Goal: Check status

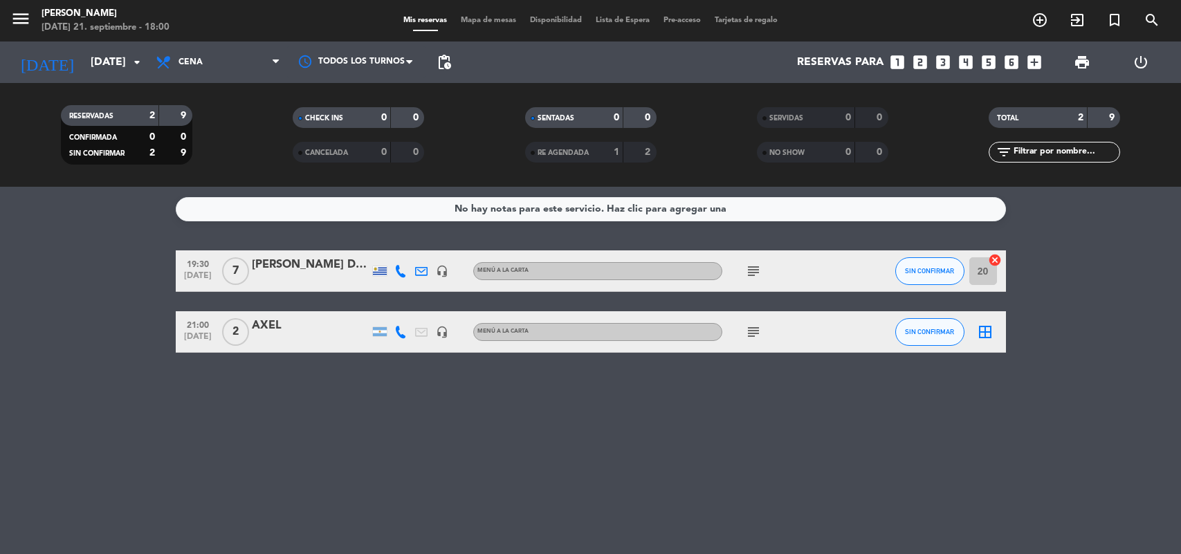
click at [194, 64] on span "Cena" at bounding box center [191, 62] width 24 height 10
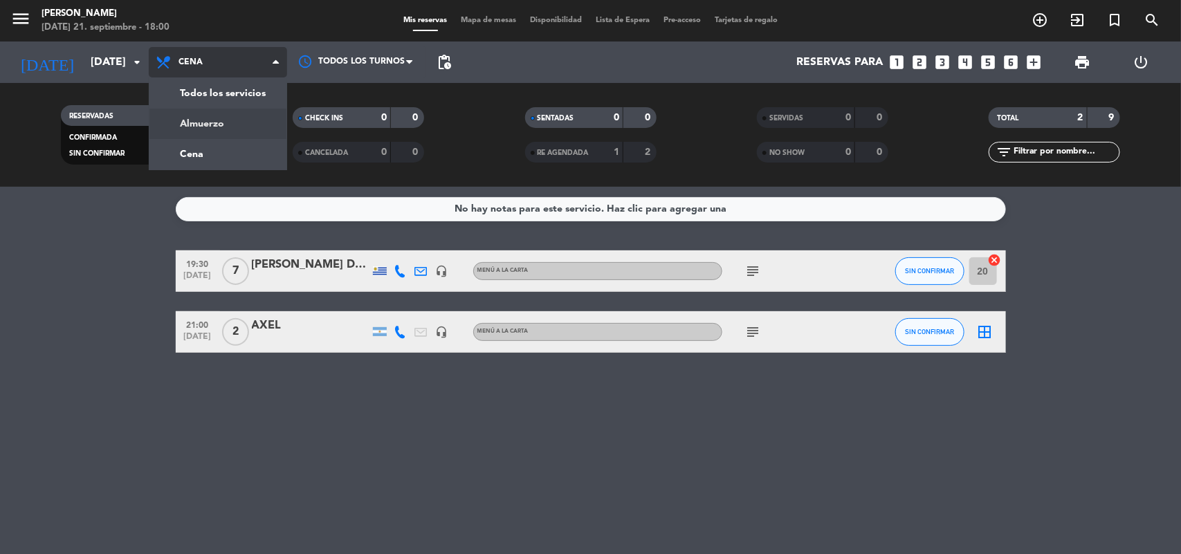
click at [214, 130] on div "menu [PERSON_NAME][DATE] 21. septiembre - 18:00 Mis reservas Mapa de mesas Disp…" at bounding box center [590, 93] width 1181 height 187
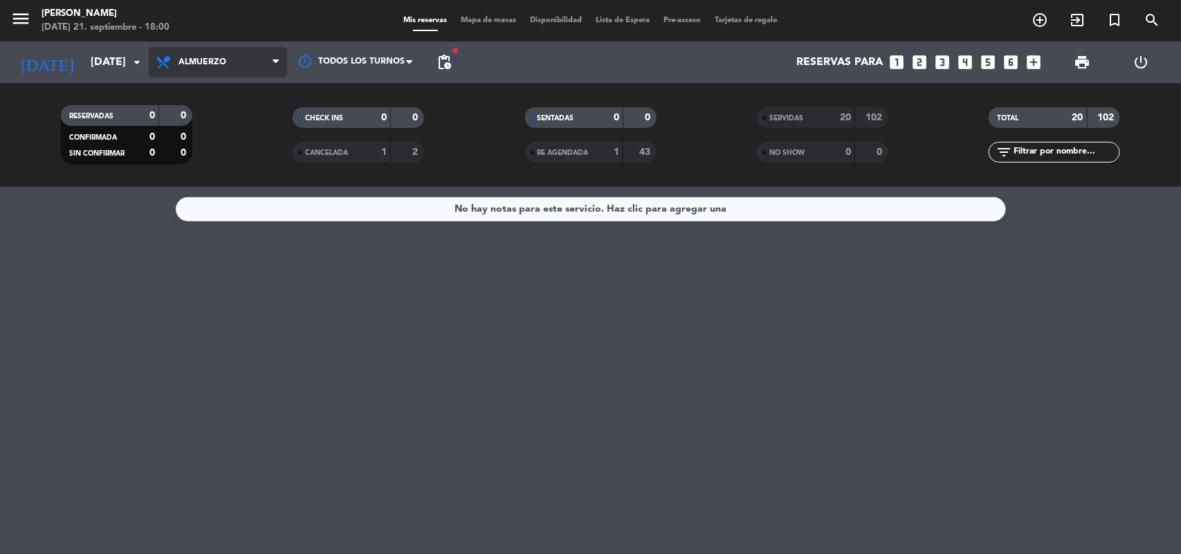
click at [187, 71] on span "Almuerzo" at bounding box center [218, 62] width 138 height 30
click at [209, 154] on div "menu [PERSON_NAME][DATE] 21. septiembre - 18:00 Mis reservas Mapa de mesas Disp…" at bounding box center [590, 93] width 1181 height 187
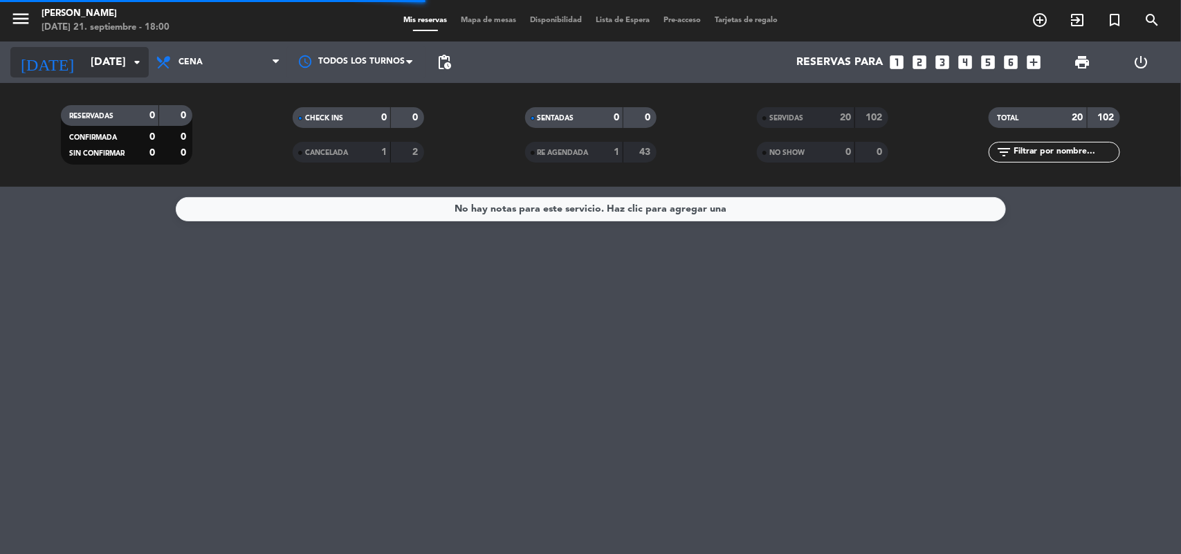
click at [135, 59] on icon "arrow_drop_down" at bounding box center [137, 62] width 17 height 17
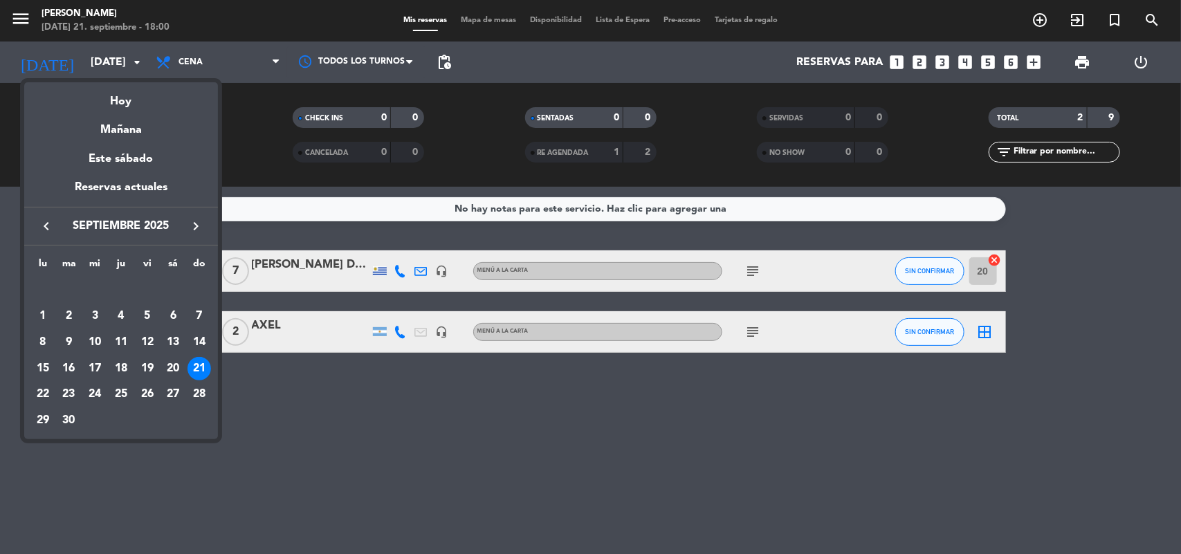
click at [172, 364] on div "20" at bounding box center [173, 369] width 24 height 24
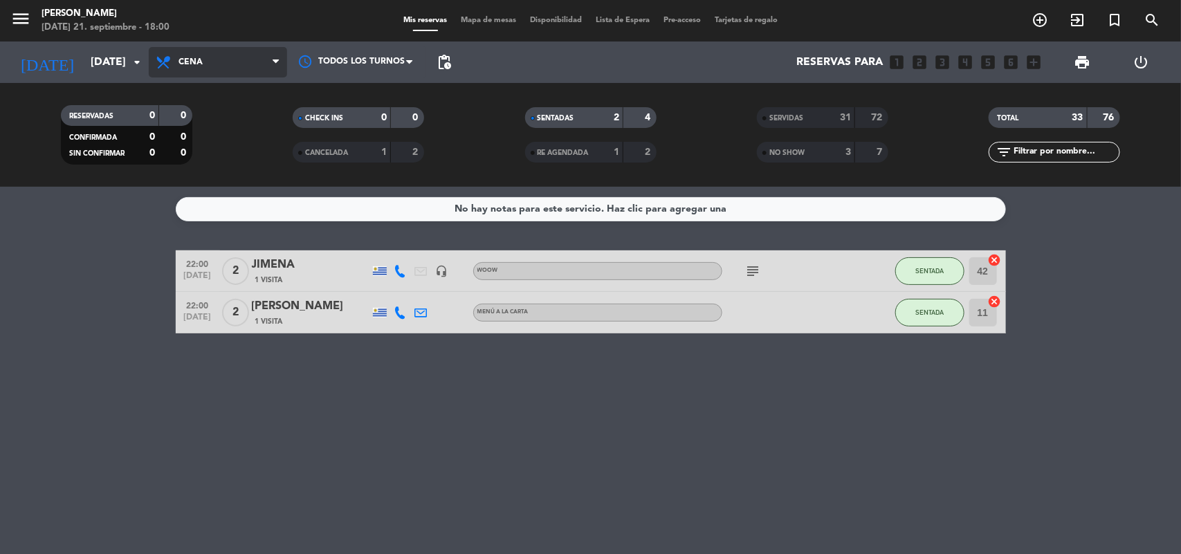
click at [212, 62] on span "Cena" at bounding box center [218, 62] width 138 height 30
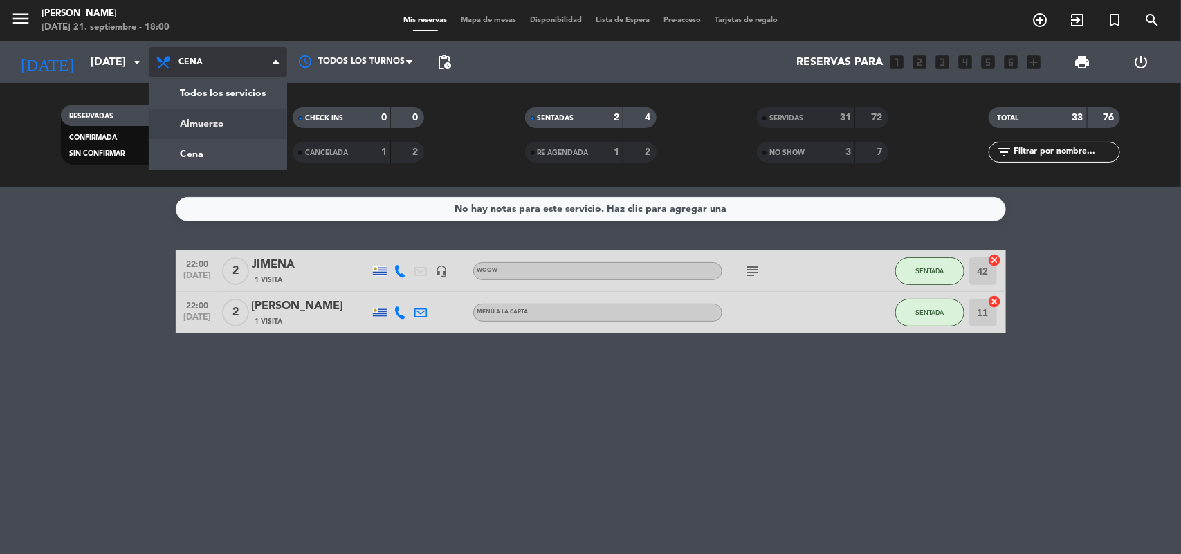
click at [205, 125] on div "menu [PERSON_NAME][DATE] 21. septiembre - 18:00 Mis reservas Mapa de mesas Disp…" at bounding box center [590, 93] width 1181 height 187
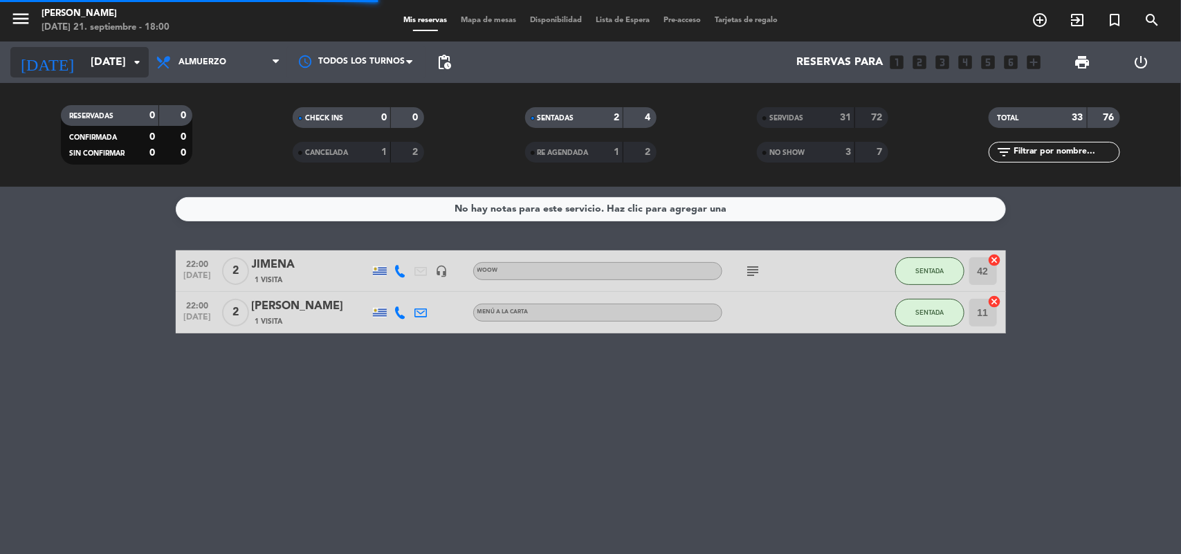
click at [136, 59] on icon "arrow_drop_down" at bounding box center [137, 62] width 17 height 17
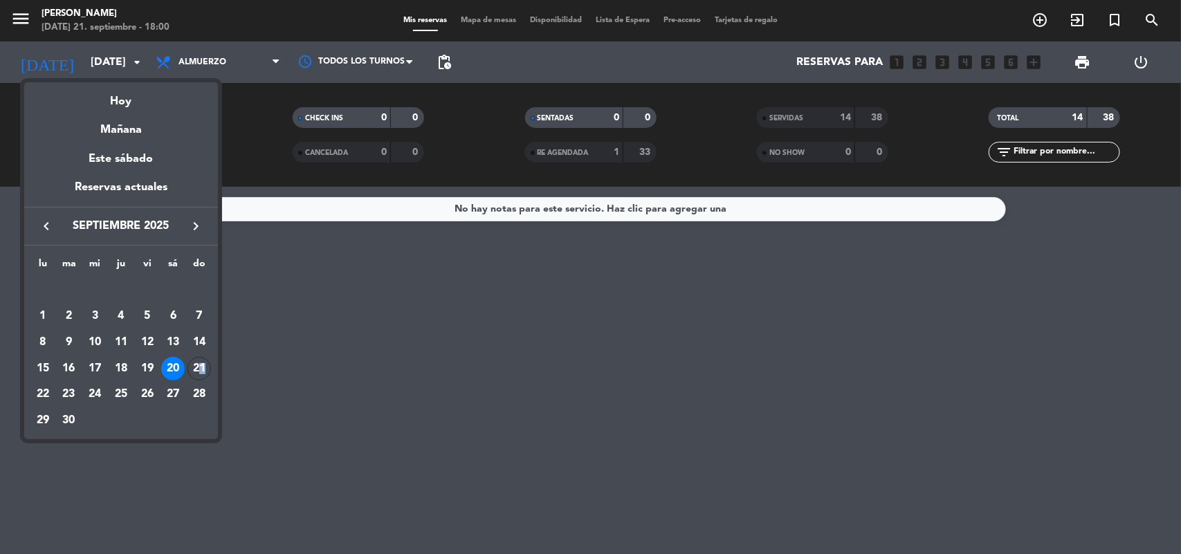
click at [201, 367] on div "21" at bounding box center [200, 369] width 24 height 24
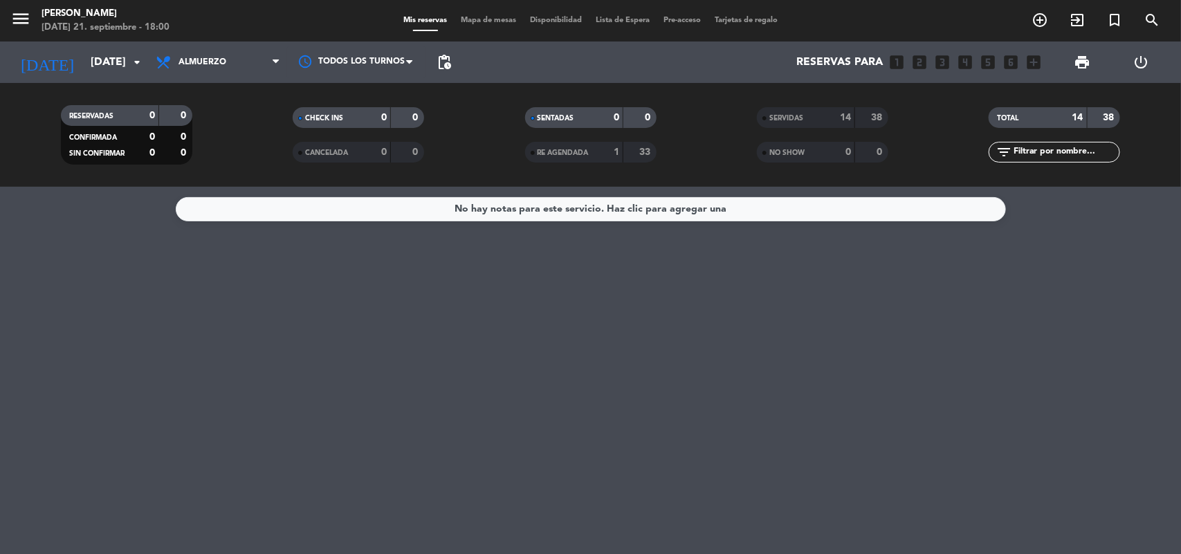
type input "[DATE]"
click at [218, 68] on span "Almuerzo" at bounding box center [218, 62] width 138 height 30
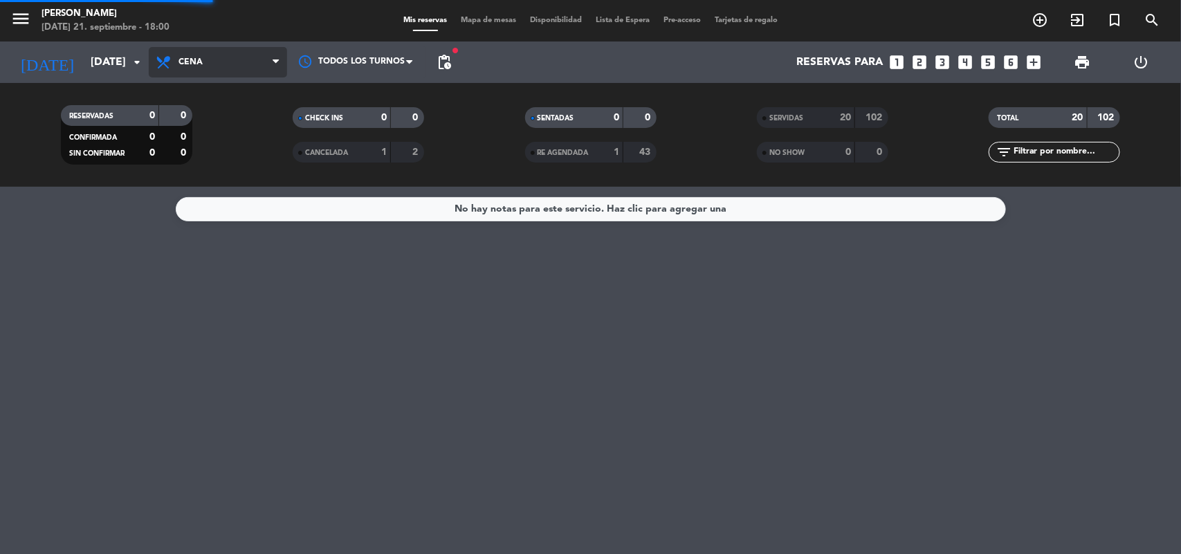
click at [212, 146] on div "menu [PERSON_NAME][DATE] 21. septiembre - 18:00 Mis reservas Mapa de mesas Disp…" at bounding box center [590, 93] width 1181 height 187
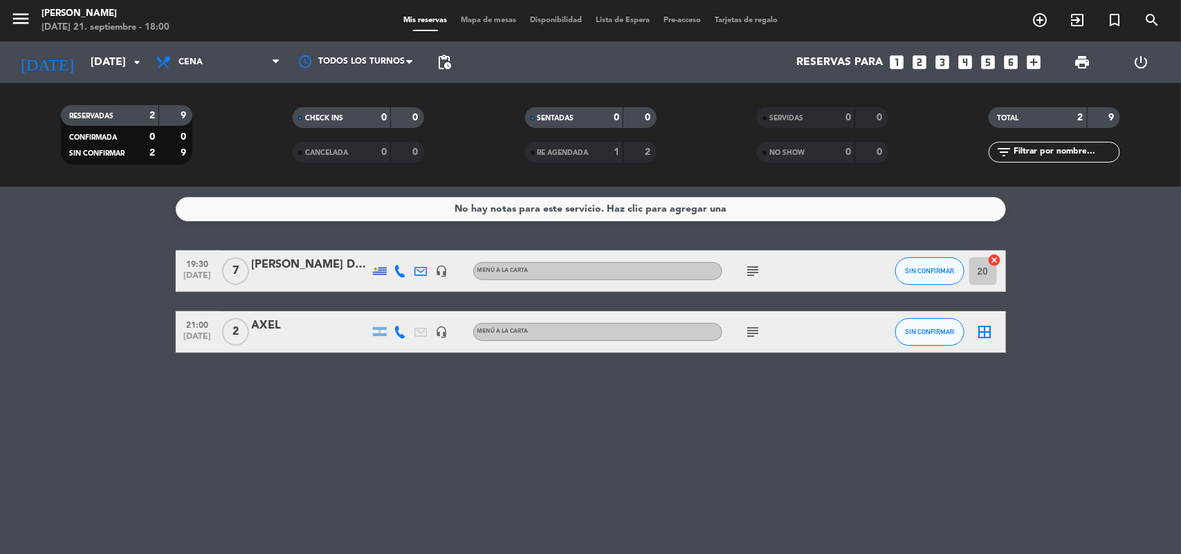
click at [751, 270] on icon "subject" at bounding box center [753, 271] width 17 height 17
click at [758, 330] on icon "subject" at bounding box center [753, 332] width 17 height 17
